Goal: Navigation & Orientation: Find specific page/section

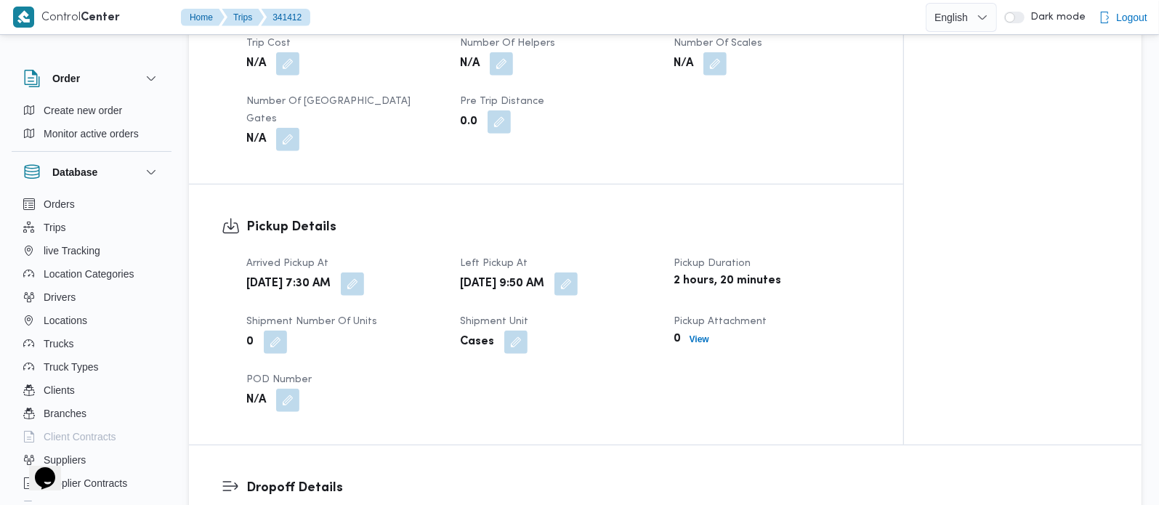
scroll to position [854, 0]
